Goal: Find specific page/section: Find specific page/section

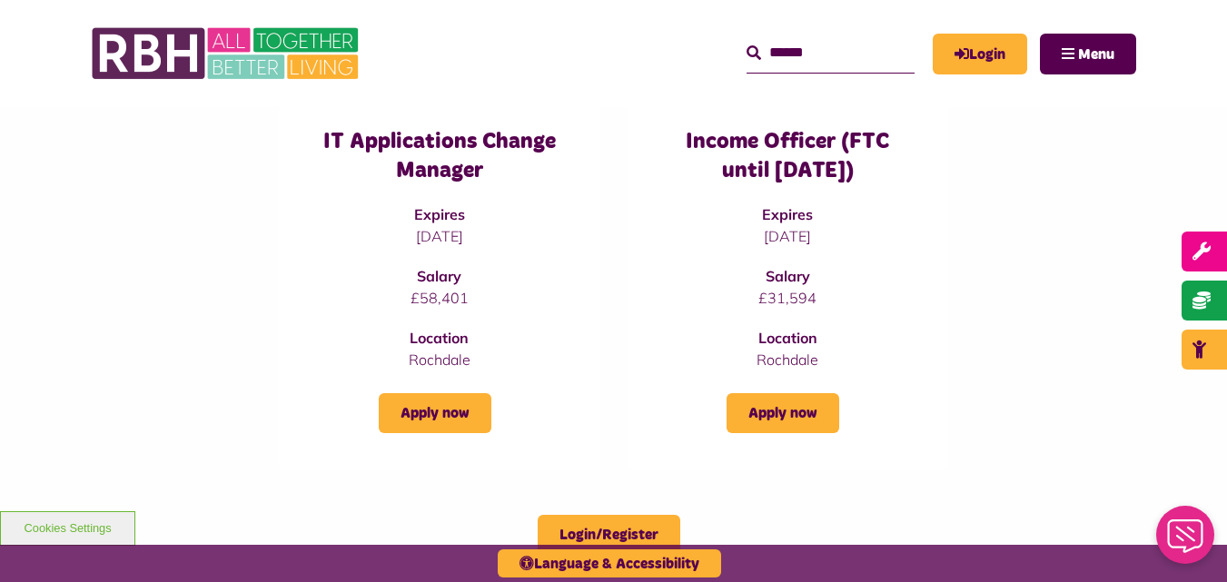
scroll to position [728, 0]
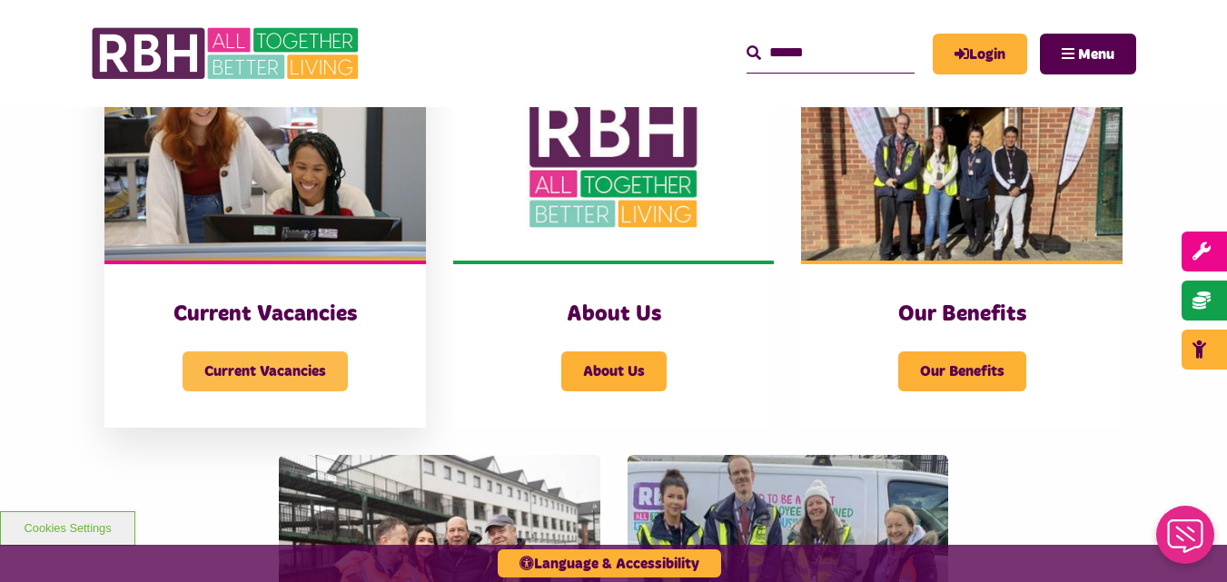
click at [318, 370] on span "Current Vacancies" at bounding box center [265, 372] width 165 height 40
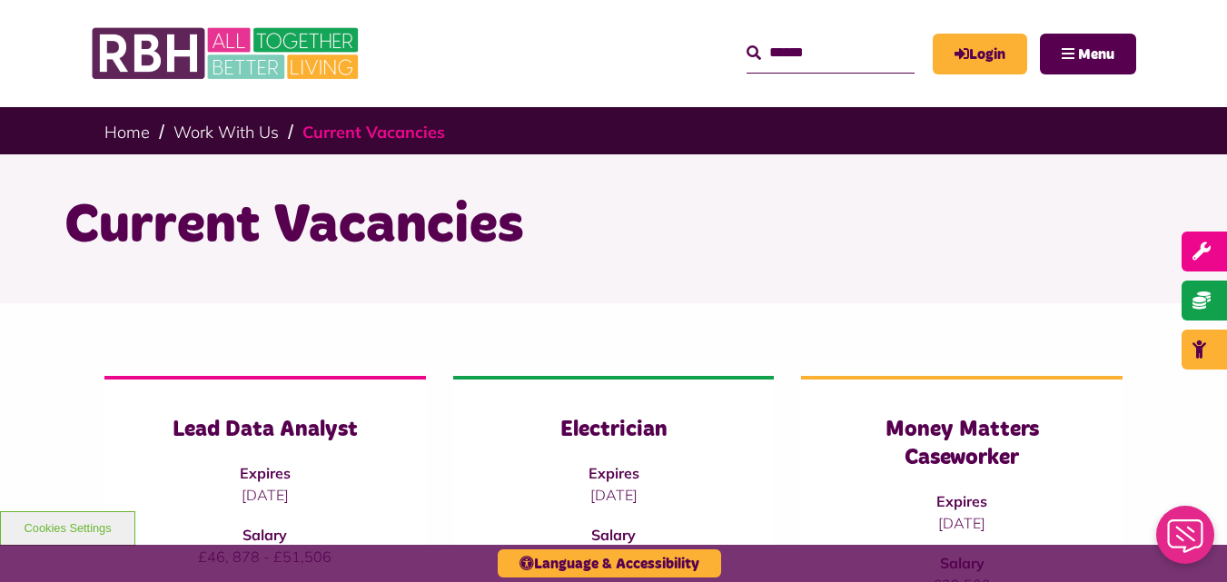
click at [369, 124] on link "Current Vacancies" at bounding box center [374, 132] width 143 height 21
